Goal: Find specific page/section: Find specific page/section

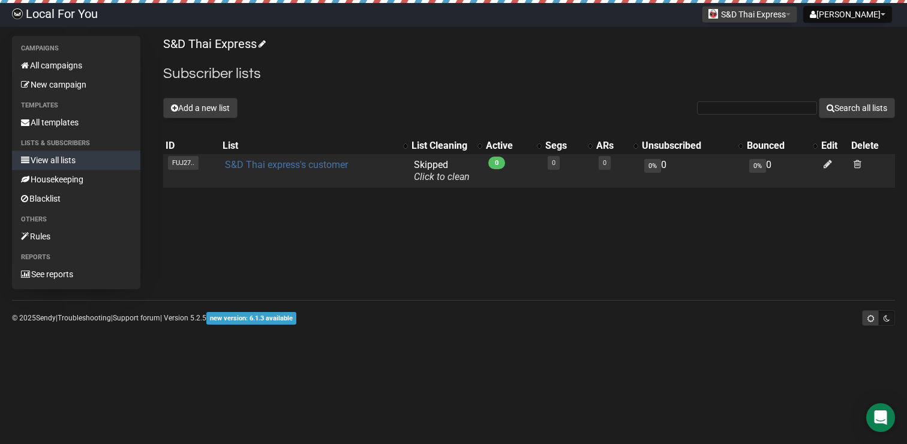
click at [248, 164] on link "S&D Thai express's customer" at bounding box center [286, 164] width 123 height 11
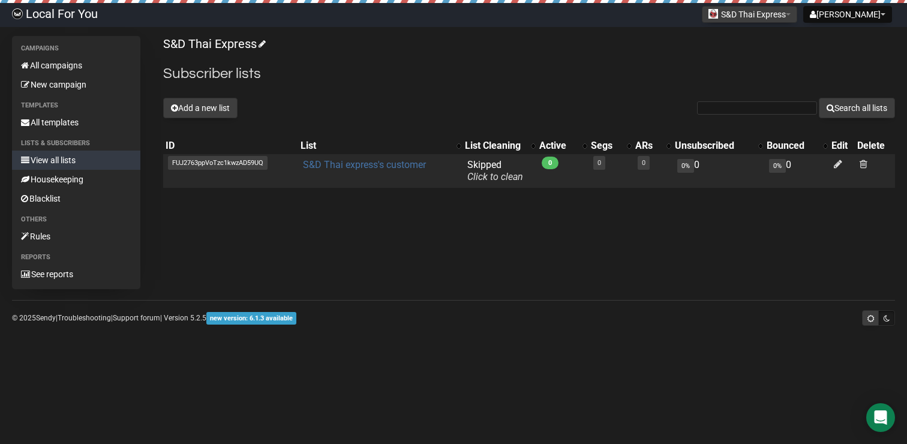
click at [323, 160] on link "S&D Thai express's customer" at bounding box center [364, 164] width 123 height 11
